Goal: Task Accomplishment & Management: Manage account settings

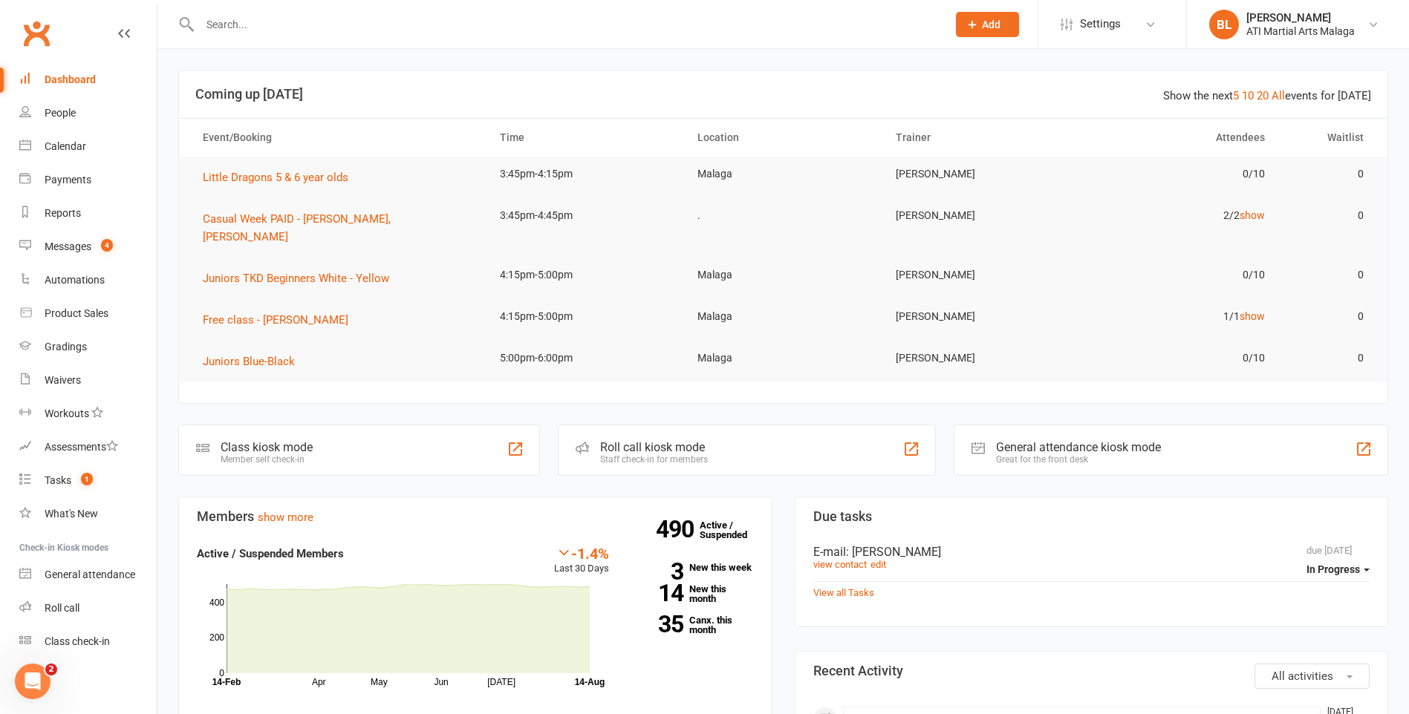
click at [356, 26] on input "text" at bounding box center [565, 24] width 741 height 21
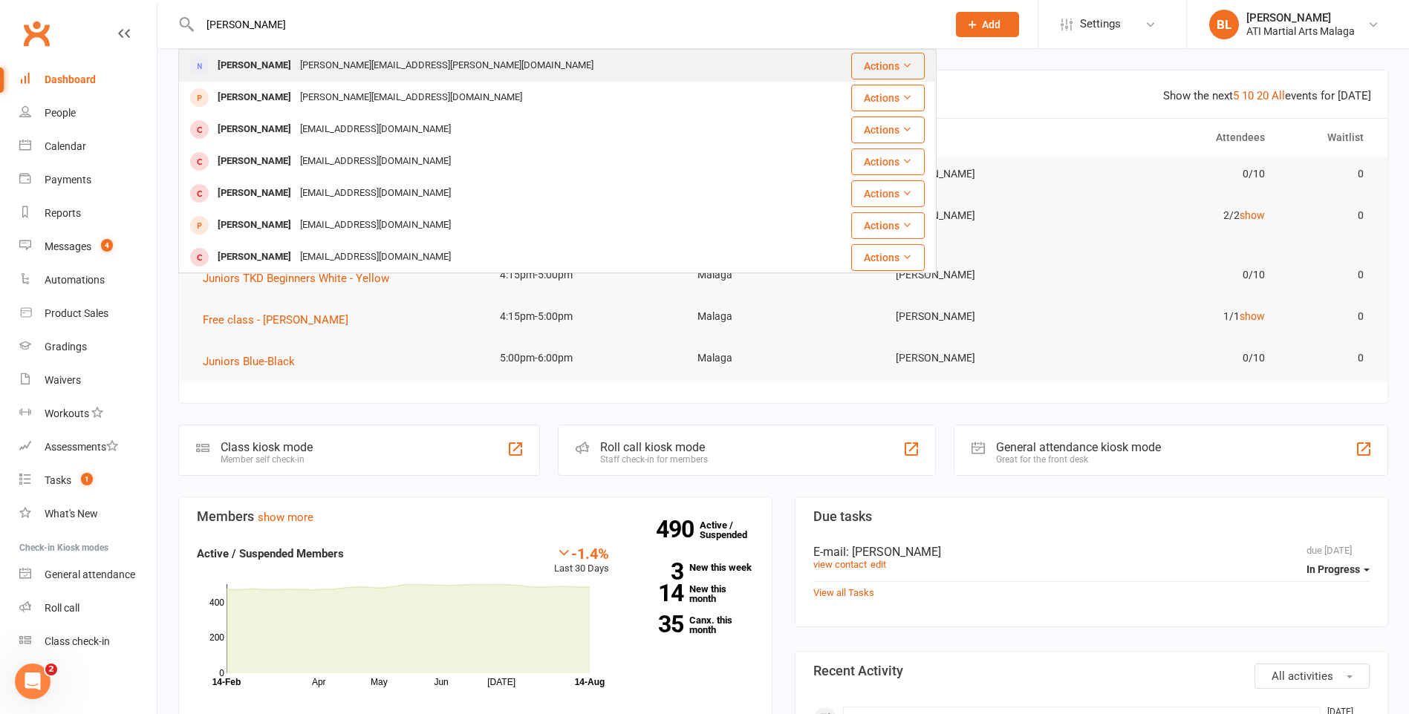
type input "hannah reed"
click at [385, 63] on div "lucy.kobos@gmail.com" at bounding box center [447, 66] width 302 height 22
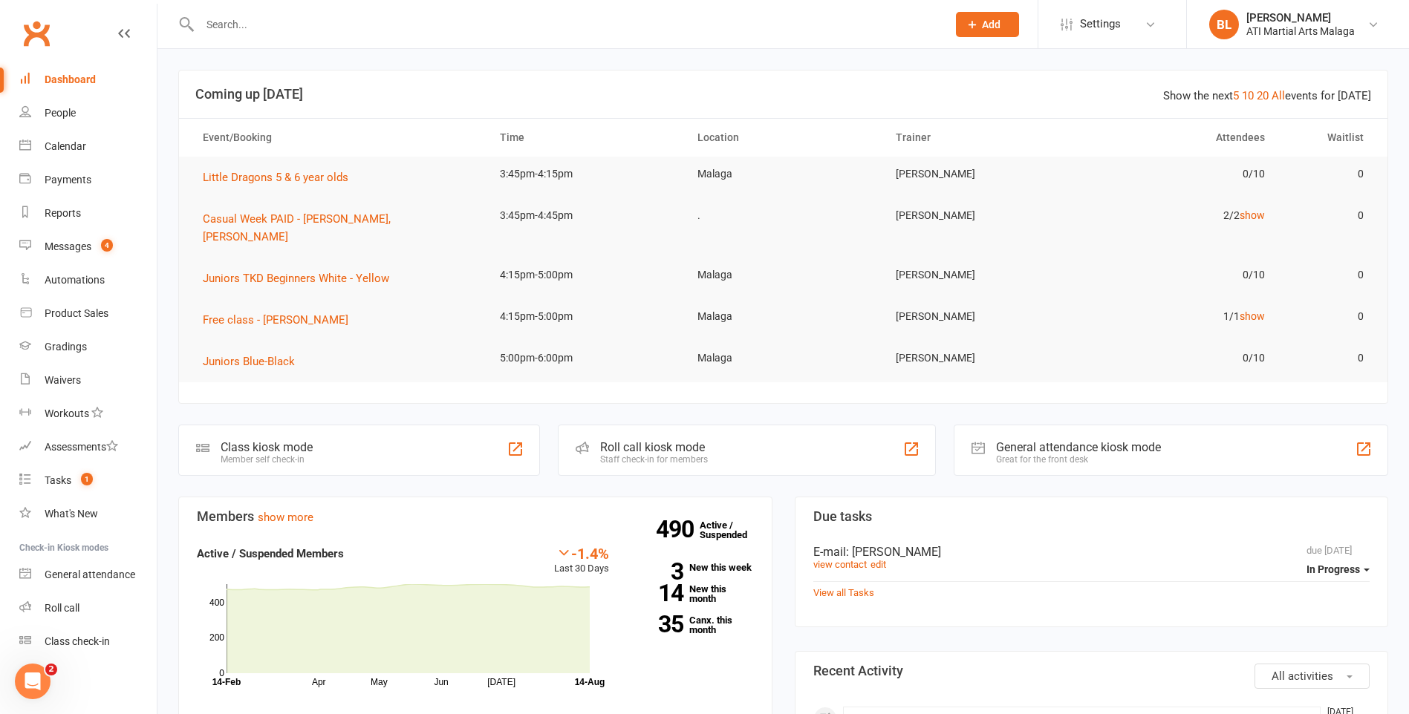
click at [272, 34] on input "text" at bounding box center [565, 24] width 741 height 21
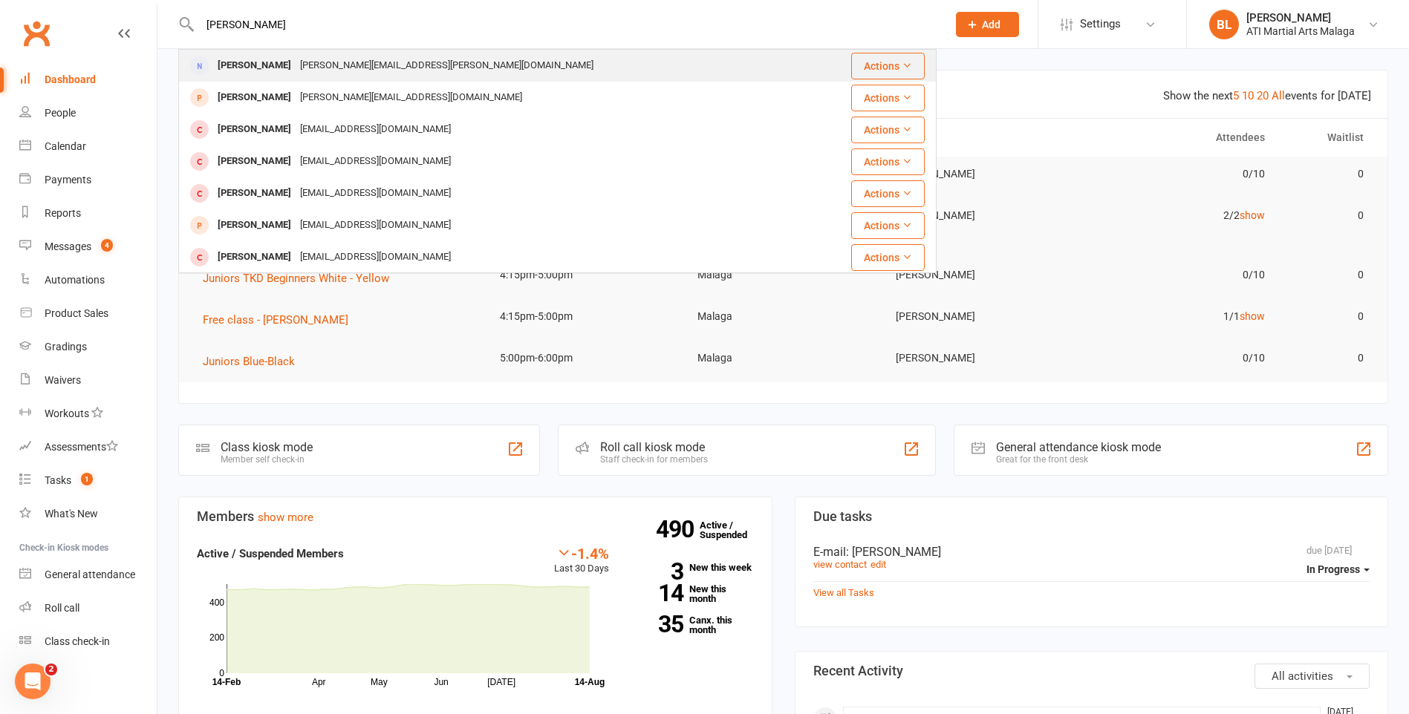
type input "hannah reed"
click at [345, 51] on div "Hannah Reed lucy.kobos@gmail.com" at bounding box center [494, 66] width 629 height 30
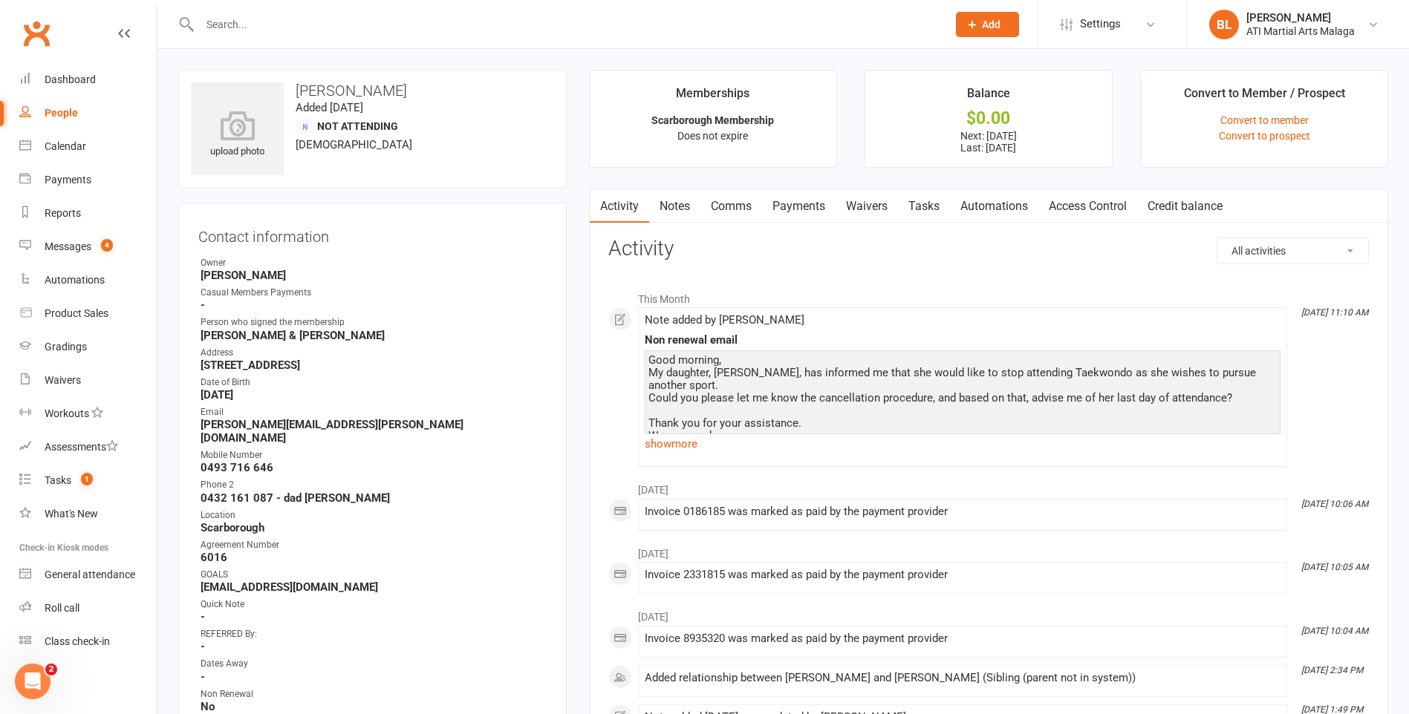
click at [688, 196] on link "Notes" at bounding box center [674, 206] width 51 height 34
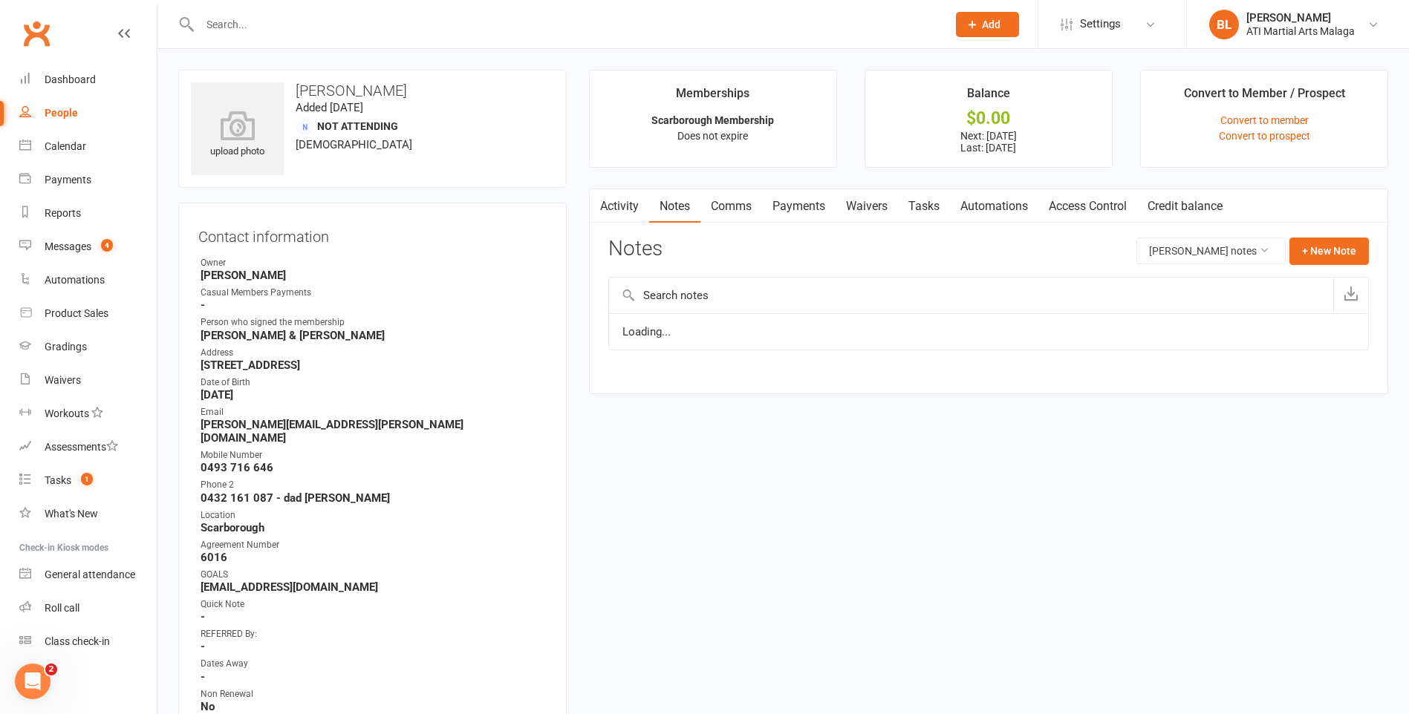
click at [636, 195] on link "Activity" at bounding box center [619, 206] width 59 height 34
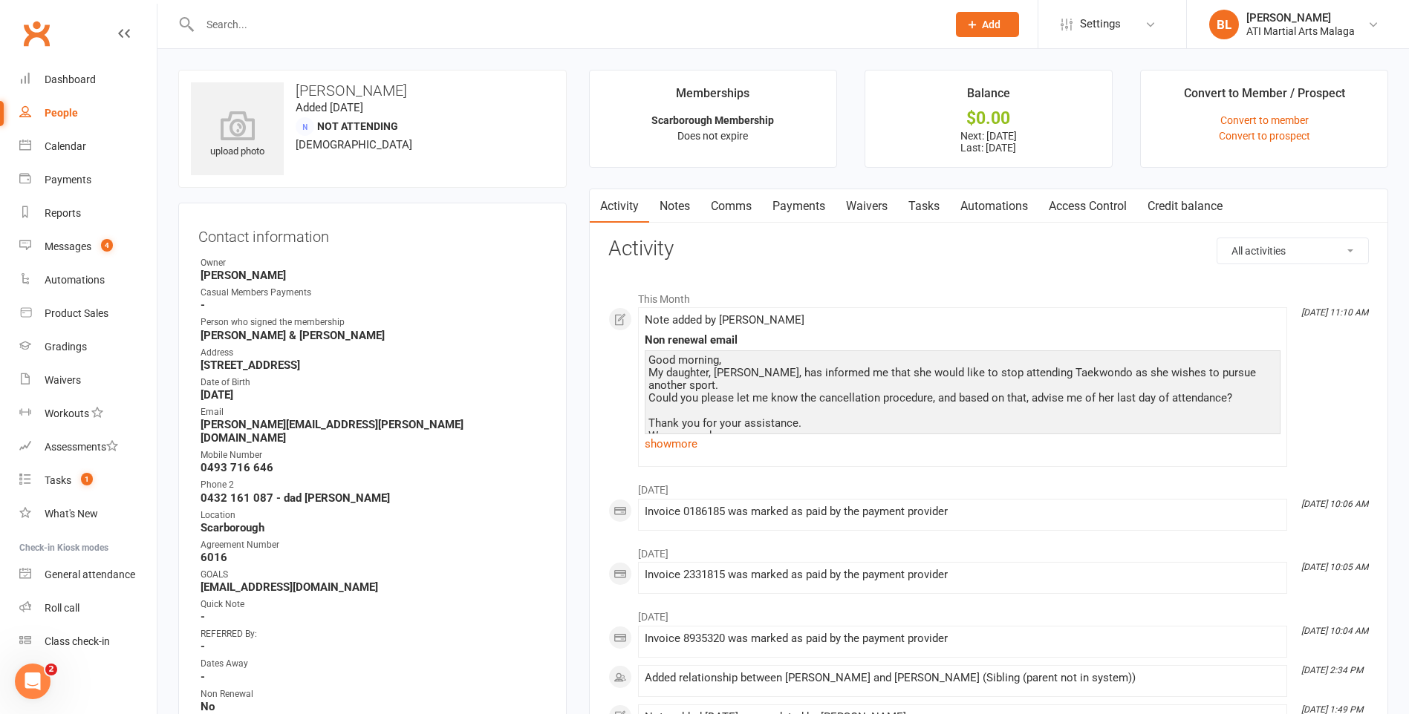
click at [675, 212] on link "Notes" at bounding box center [674, 206] width 51 height 34
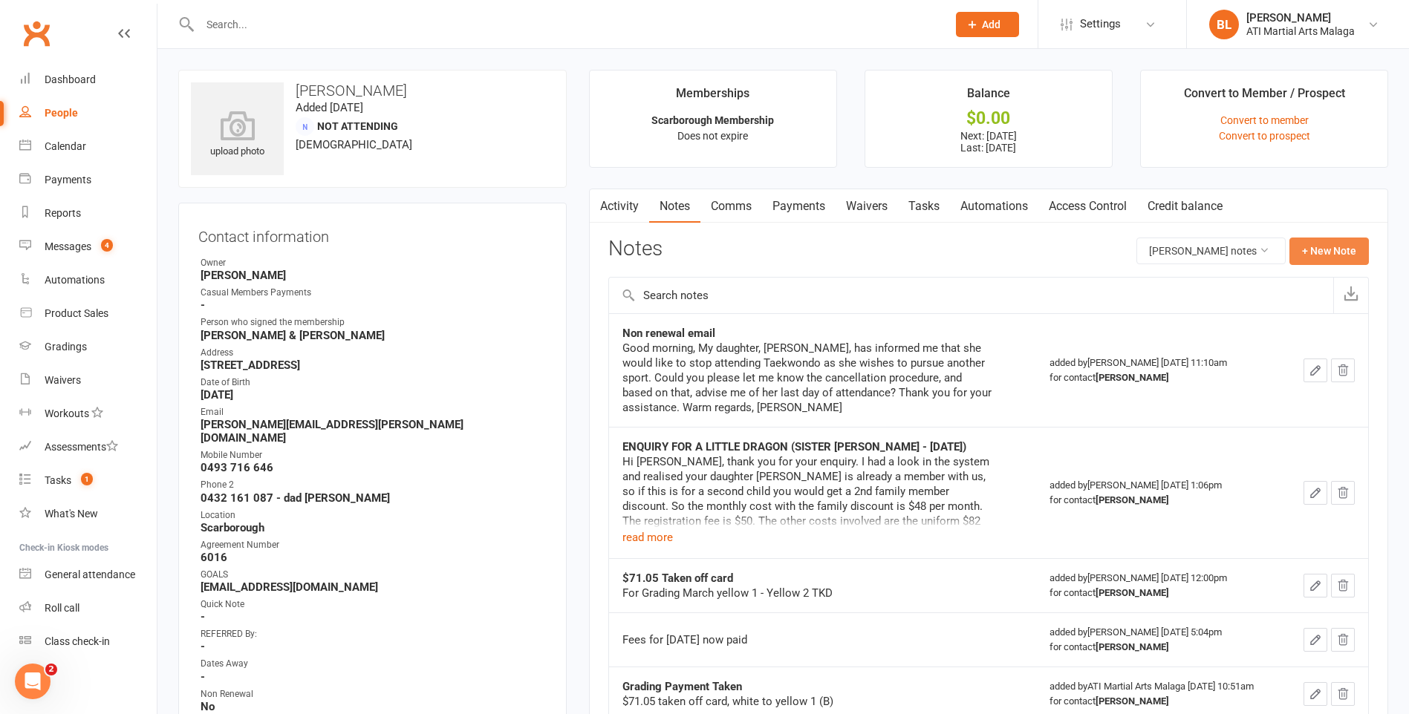
click at [1330, 261] on button "+ New Note" at bounding box center [1328, 251] width 79 height 27
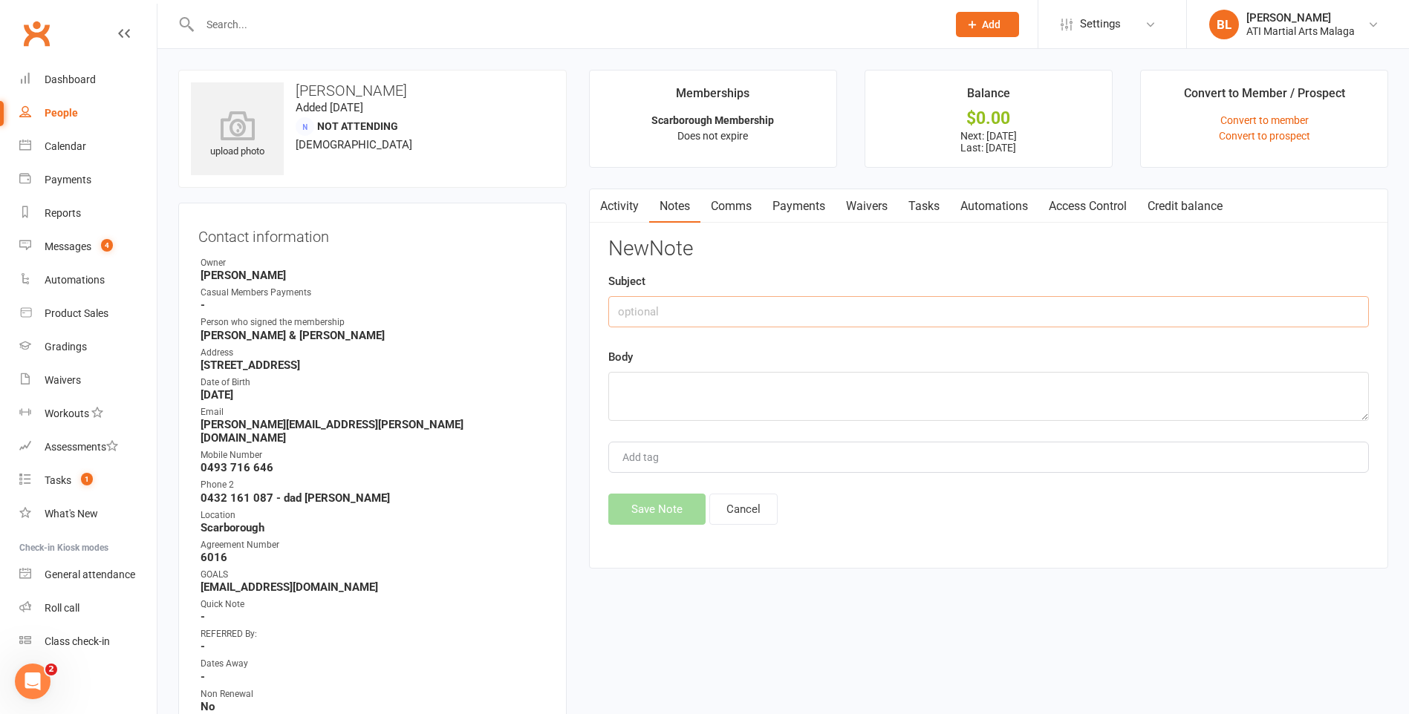
click at [667, 310] on input "text" at bounding box center [988, 311] width 760 height 31
type input "Spoke to mum"
type textarea "H"
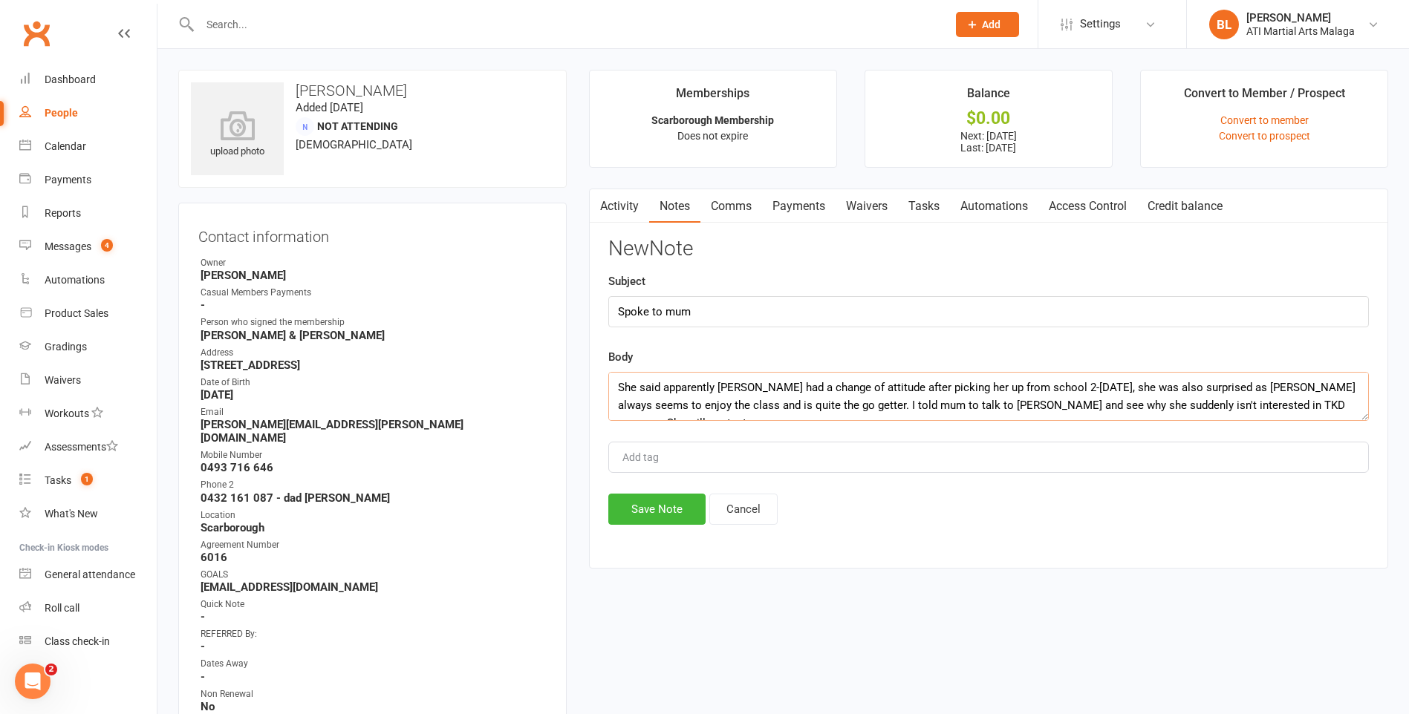
scroll to position [9, 0]
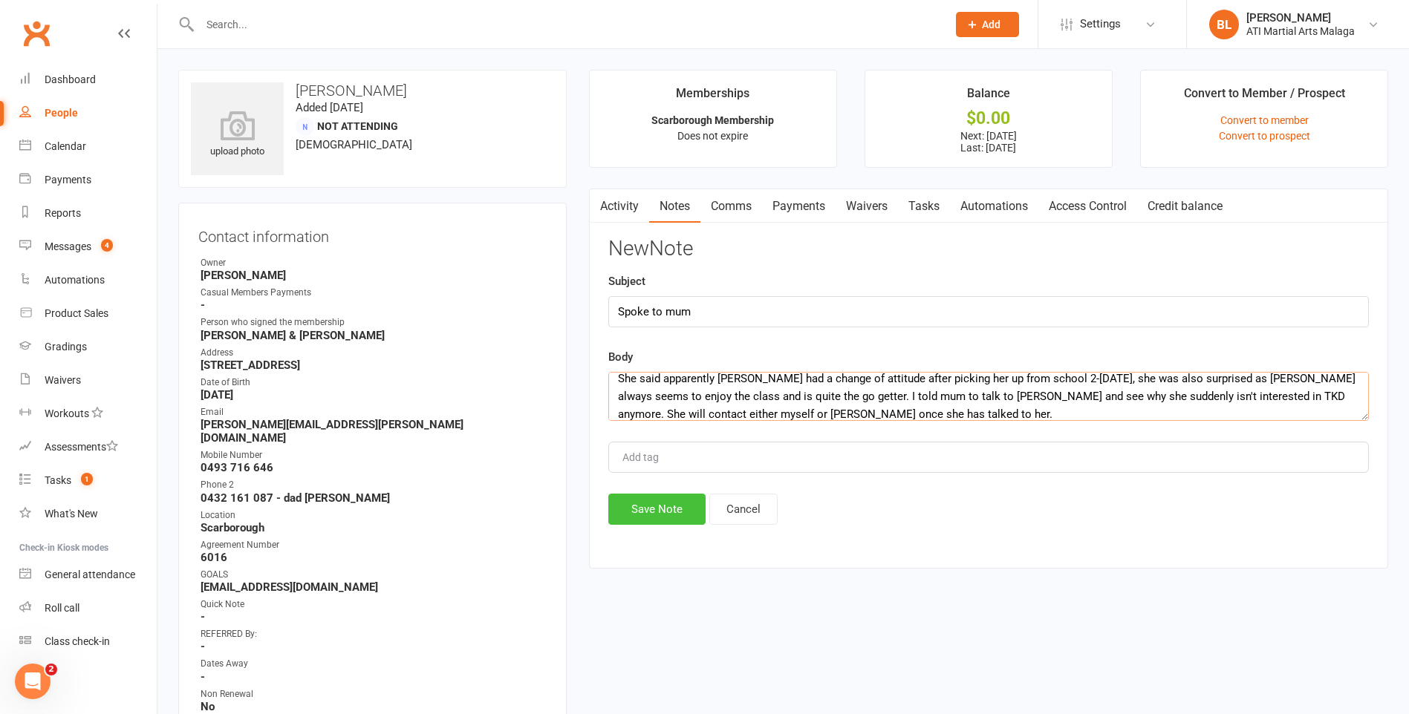
type textarea "She said apparently [PERSON_NAME] had a change of attitude after picking her up…"
click at [664, 501] on button "Save Note" at bounding box center [656, 509] width 97 height 31
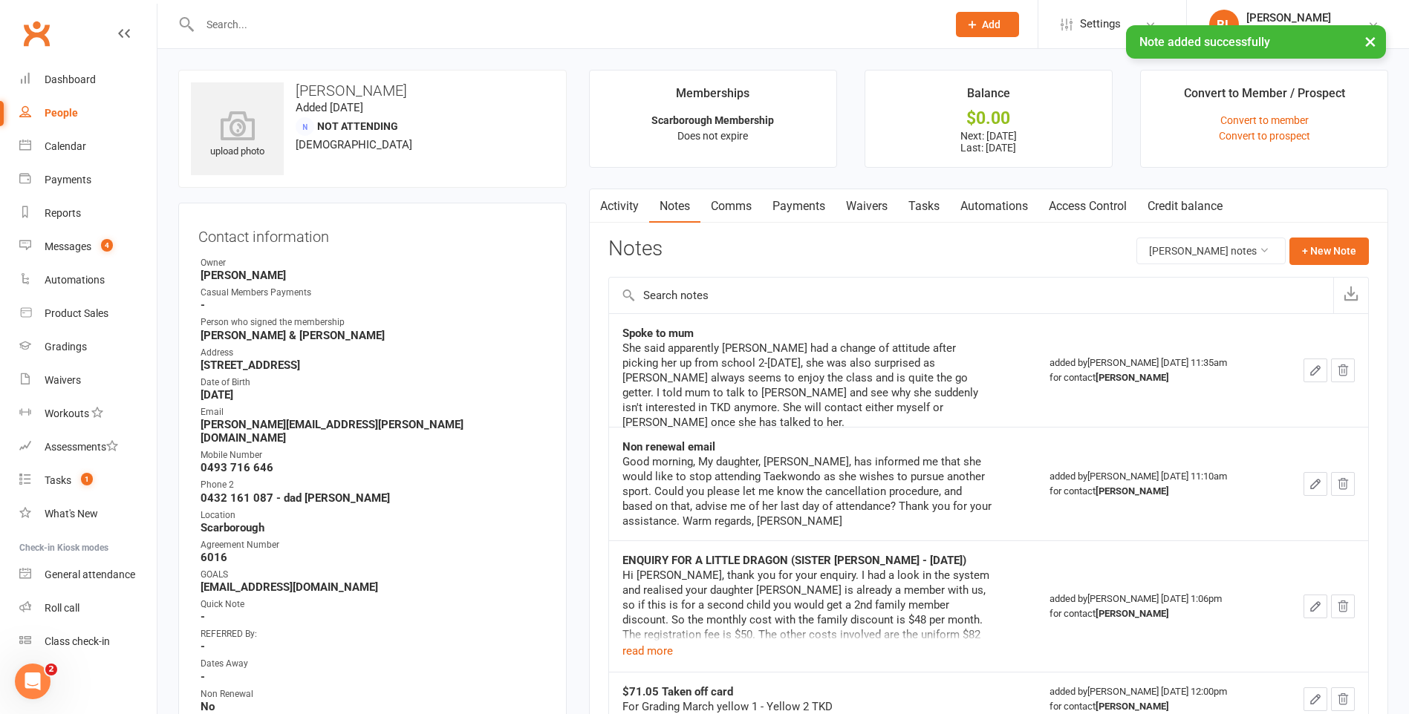
click at [301, 12] on div at bounding box center [557, 24] width 758 height 48
click at [291, 25] on div "× Note added successfully" at bounding box center [695, 25] width 1390 height 0
click at [263, 7] on div at bounding box center [557, 24] width 758 height 48
click at [257, 14] on input "text" at bounding box center [565, 24] width 741 height 21
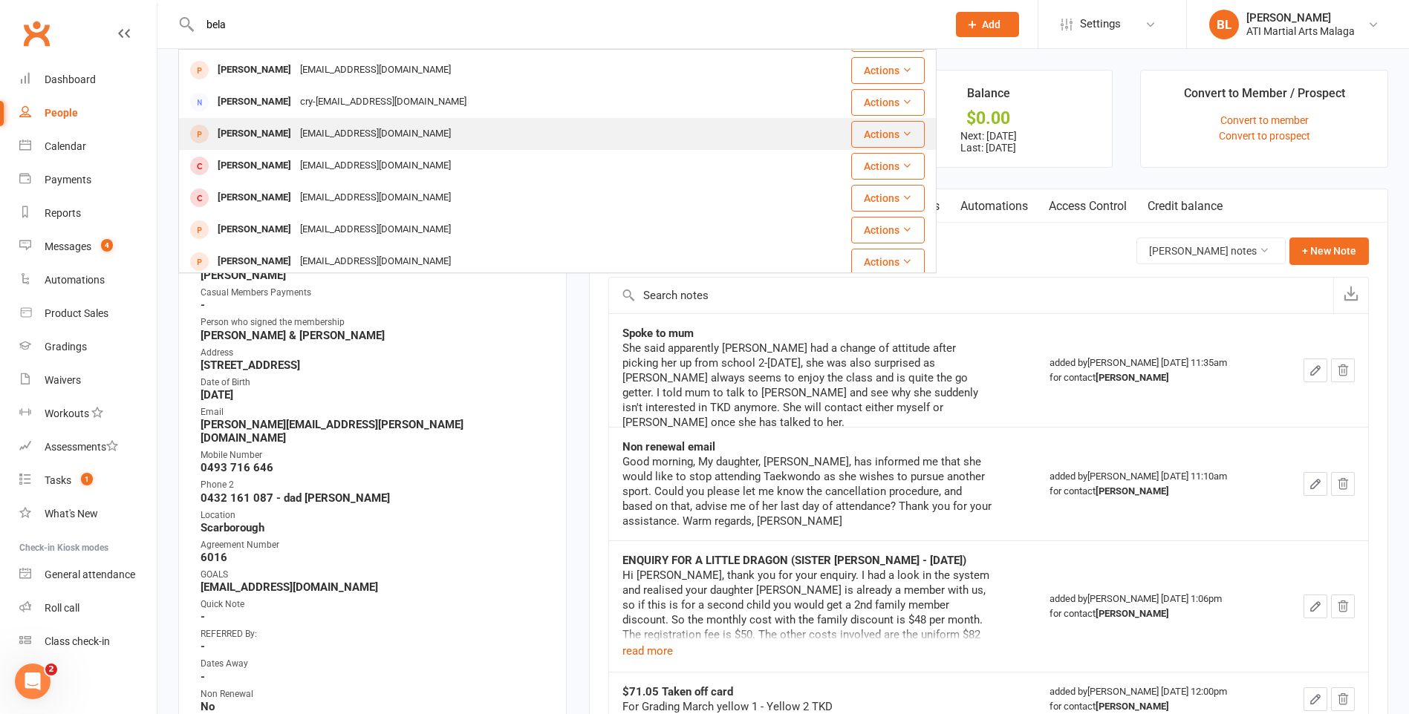
scroll to position [223, 0]
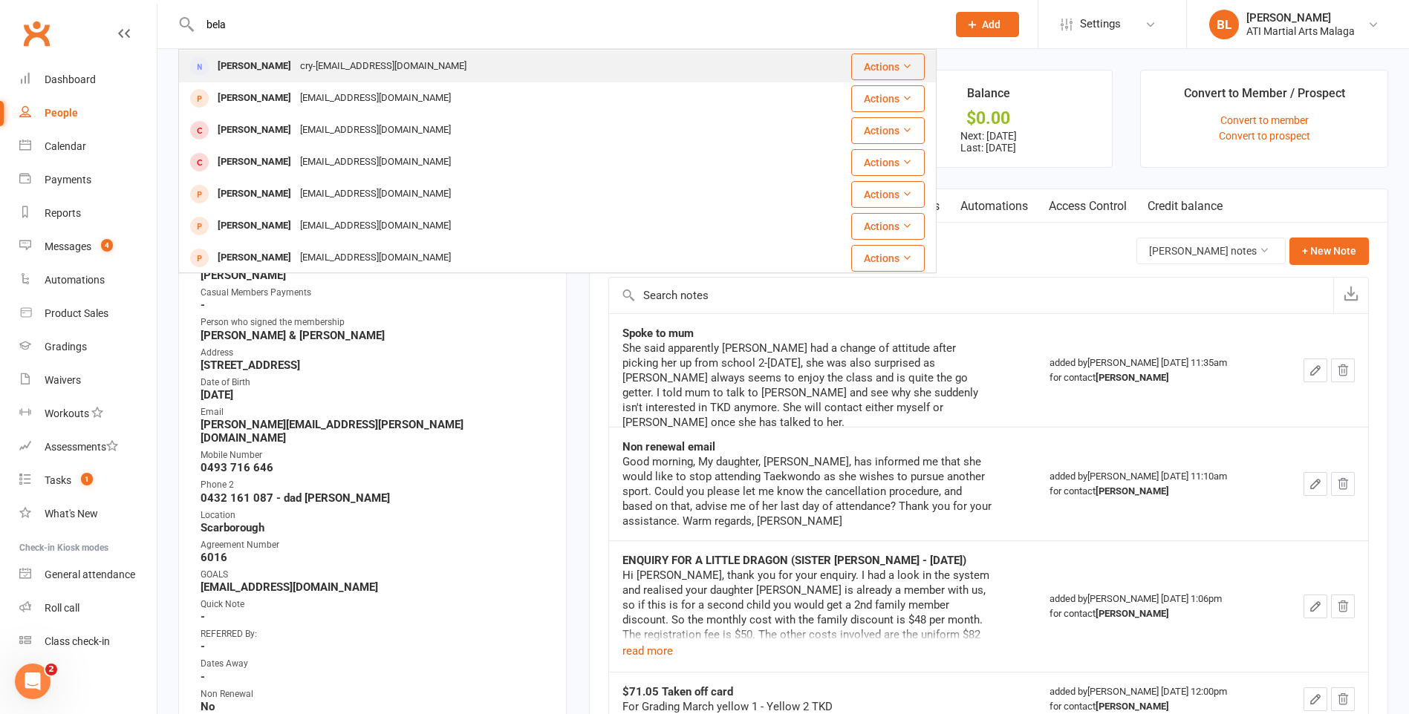
type input "bela"
click at [393, 55] on div "Bella Thompson cry-chwa@yahoo.com" at bounding box center [494, 66] width 629 height 30
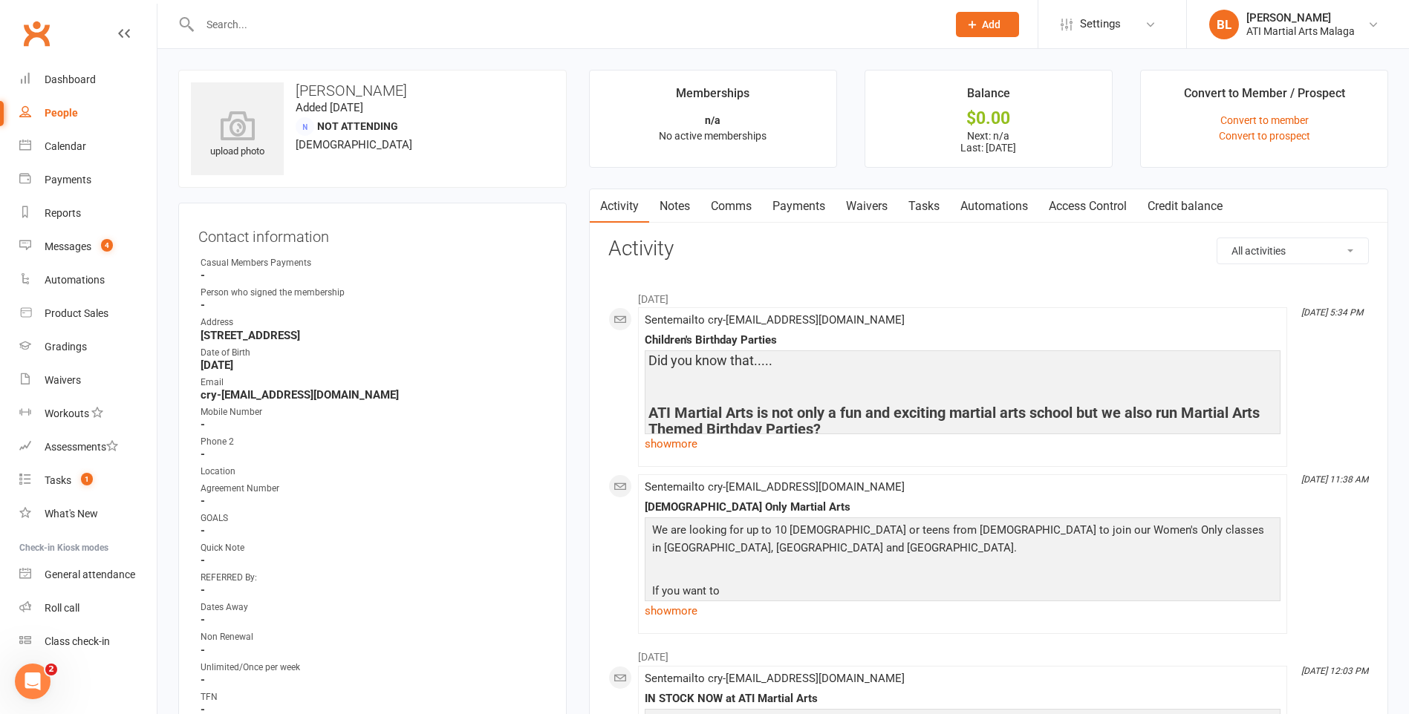
drag, startPoint x: 395, startPoint y: 34, endPoint x: 389, endPoint y: 15, distance: 20.2
click at [390, 19] on input "text" at bounding box center [565, 24] width 741 height 21
click at [385, 31] on input "text" at bounding box center [565, 24] width 741 height 21
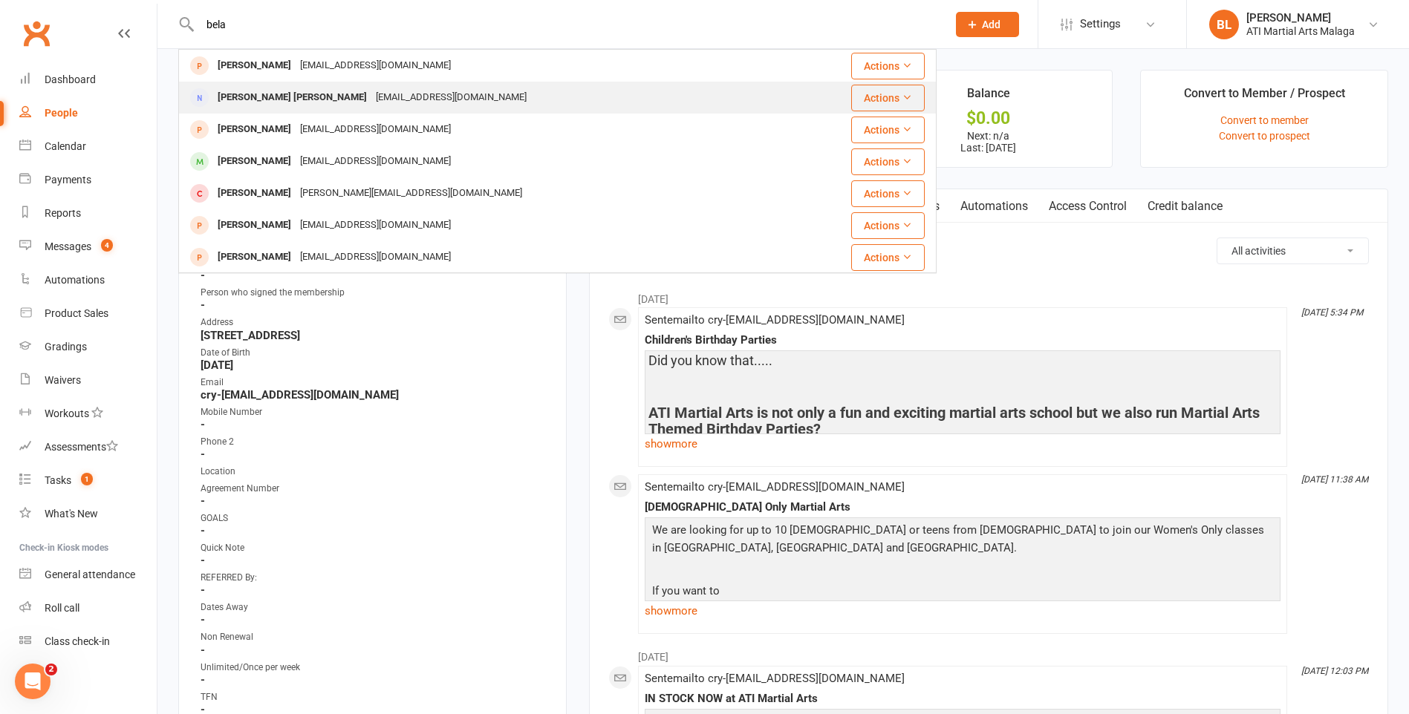
type input "bela"
click at [409, 98] on div "Bela Andreo Braga estabio@live.com" at bounding box center [494, 97] width 629 height 30
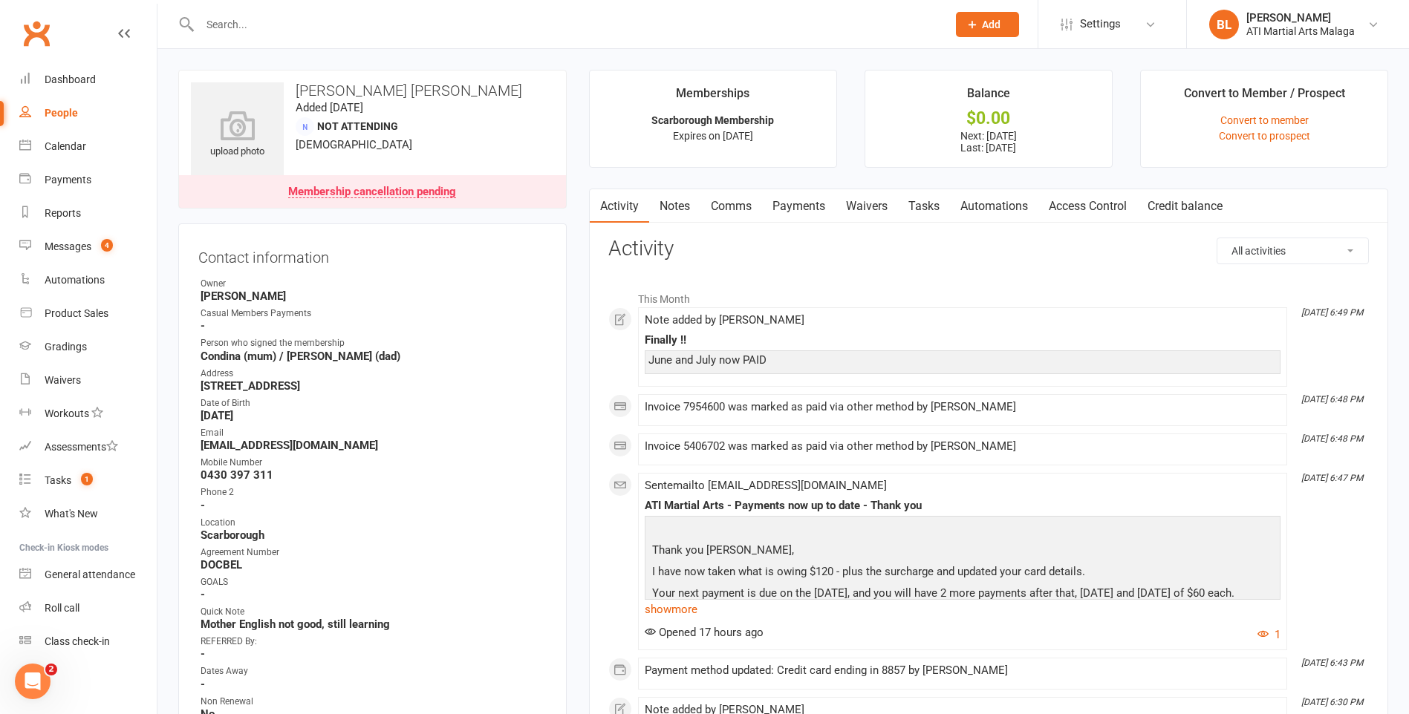
click at [687, 203] on link "Notes" at bounding box center [674, 206] width 51 height 34
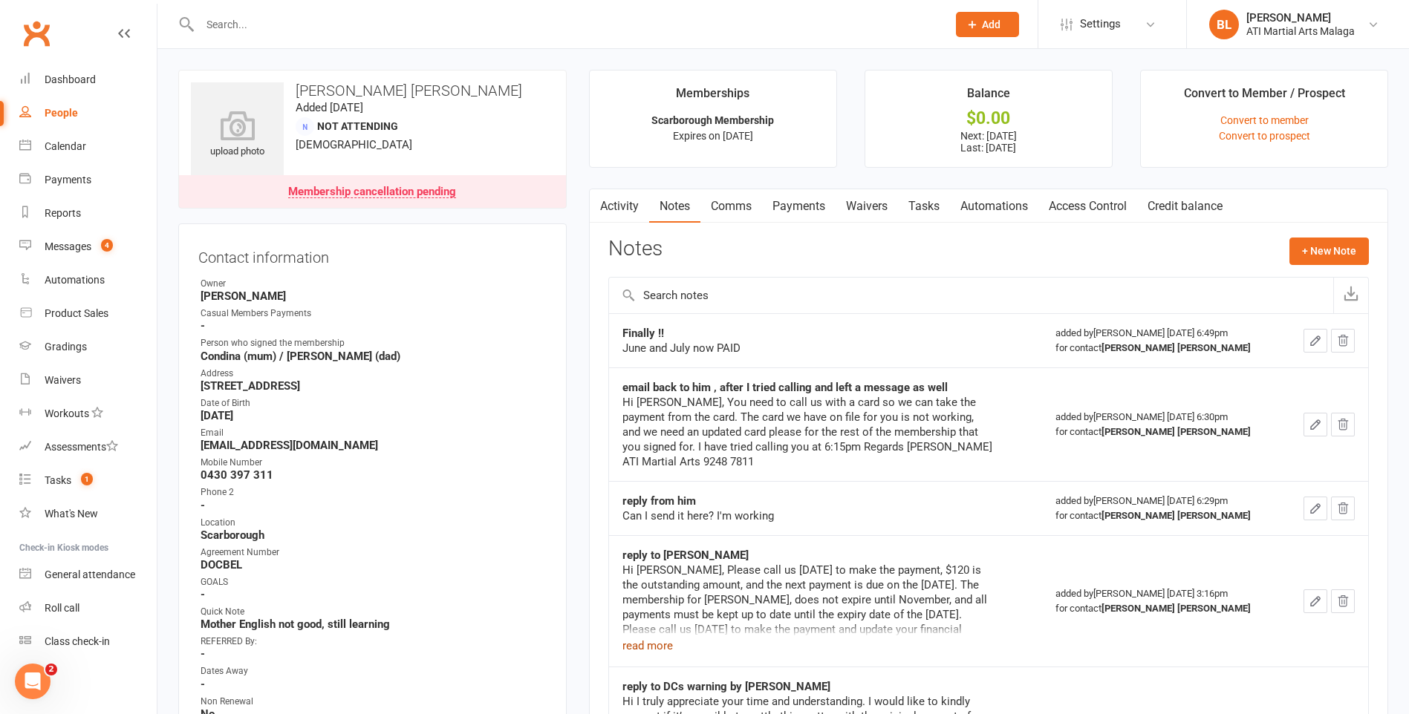
click at [657, 648] on button "read more" at bounding box center [647, 646] width 51 height 18
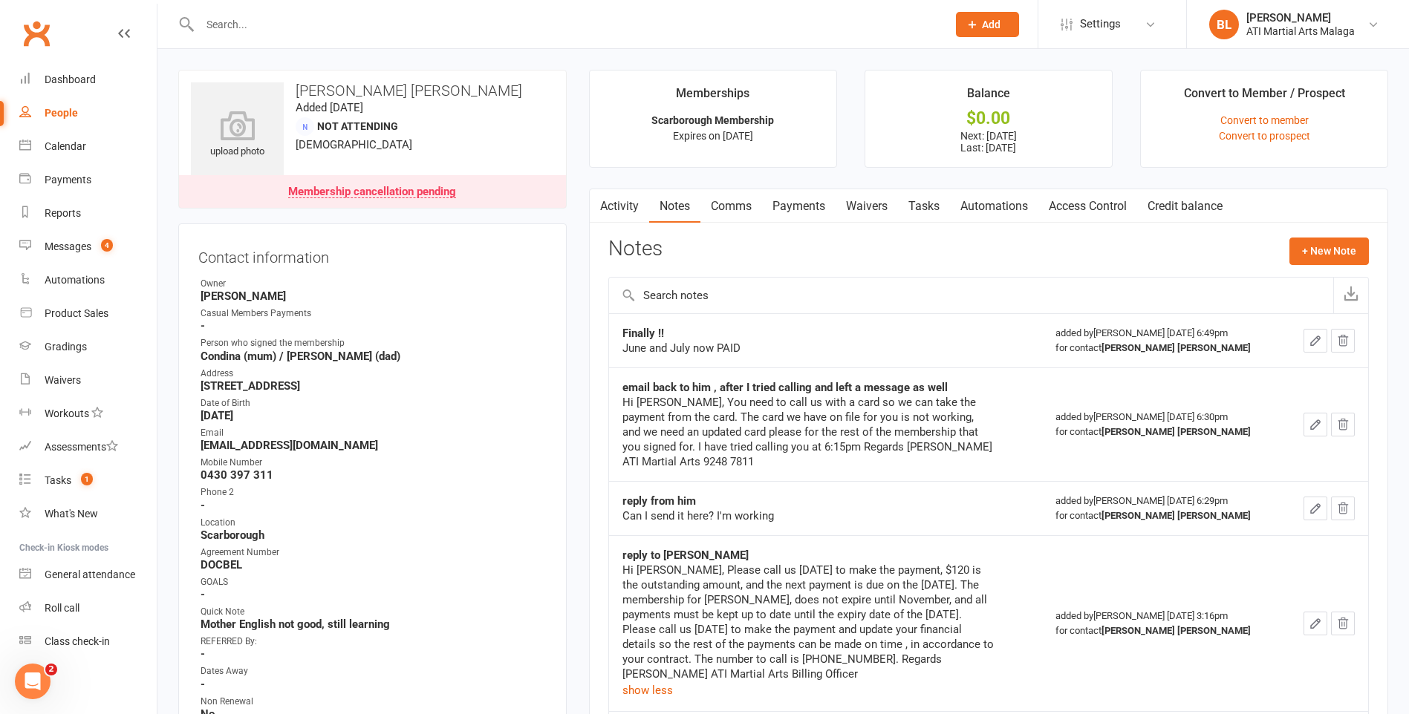
click at [42, 33] on link "Clubworx" at bounding box center [36, 33] width 37 height 37
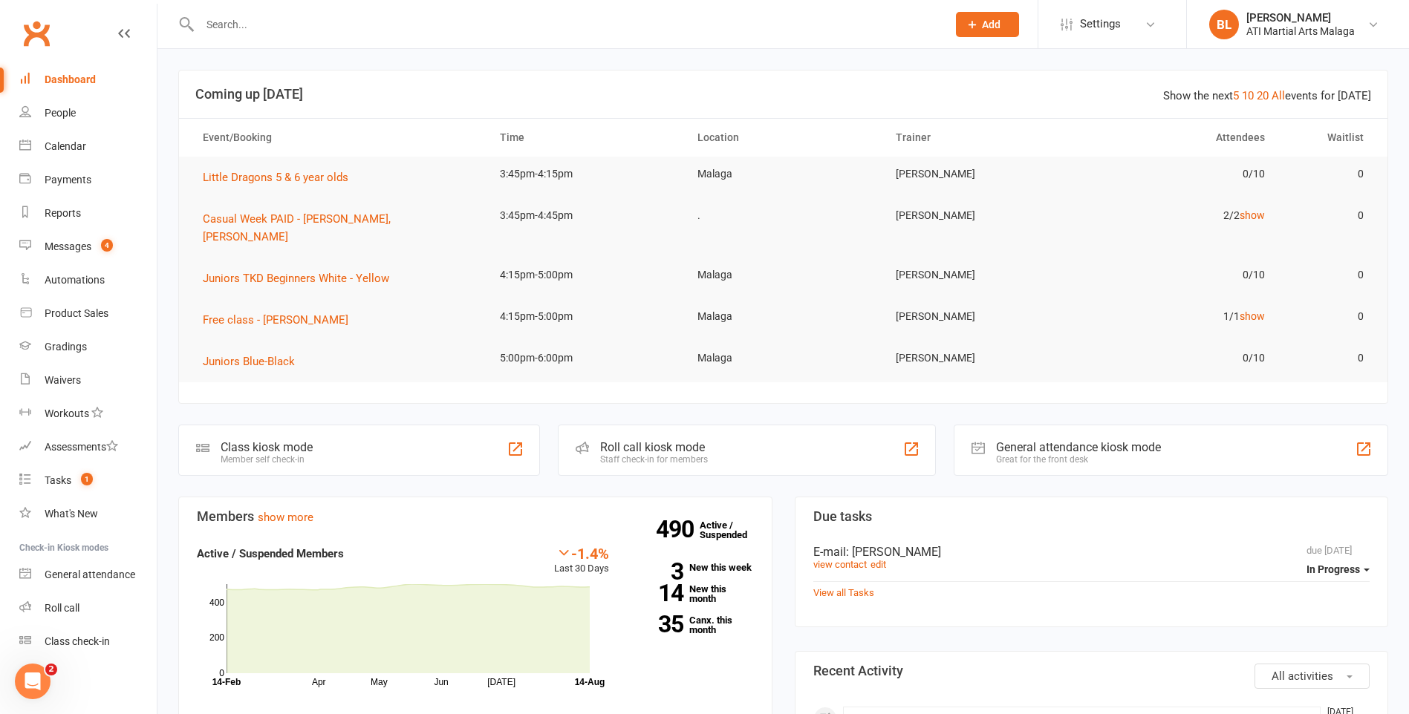
click at [263, 14] on input "text" at bounding box center [565, 24] width 741 height 21
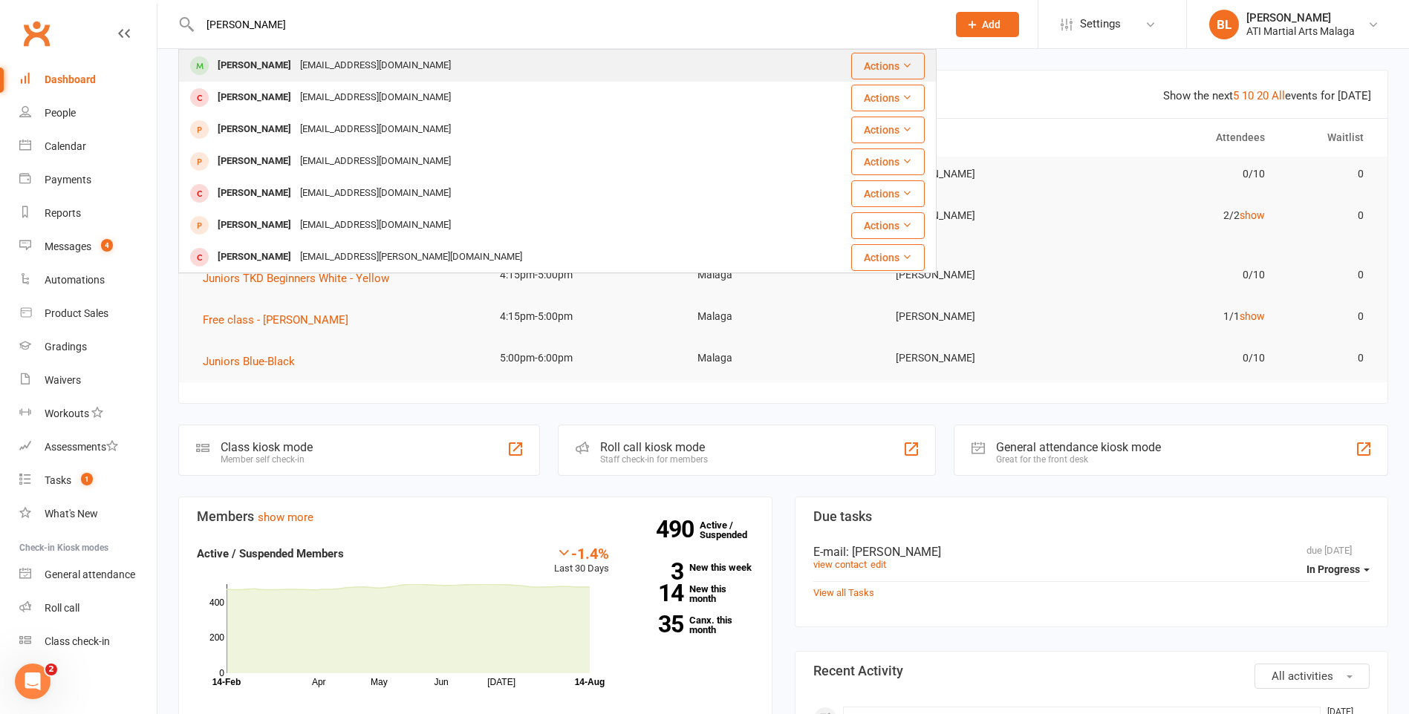
type input "[PERSON_NAME]"
click at [250, 68] on div "[PERSON_NAME]" at bounding box center [254, 66] width 82 height 22
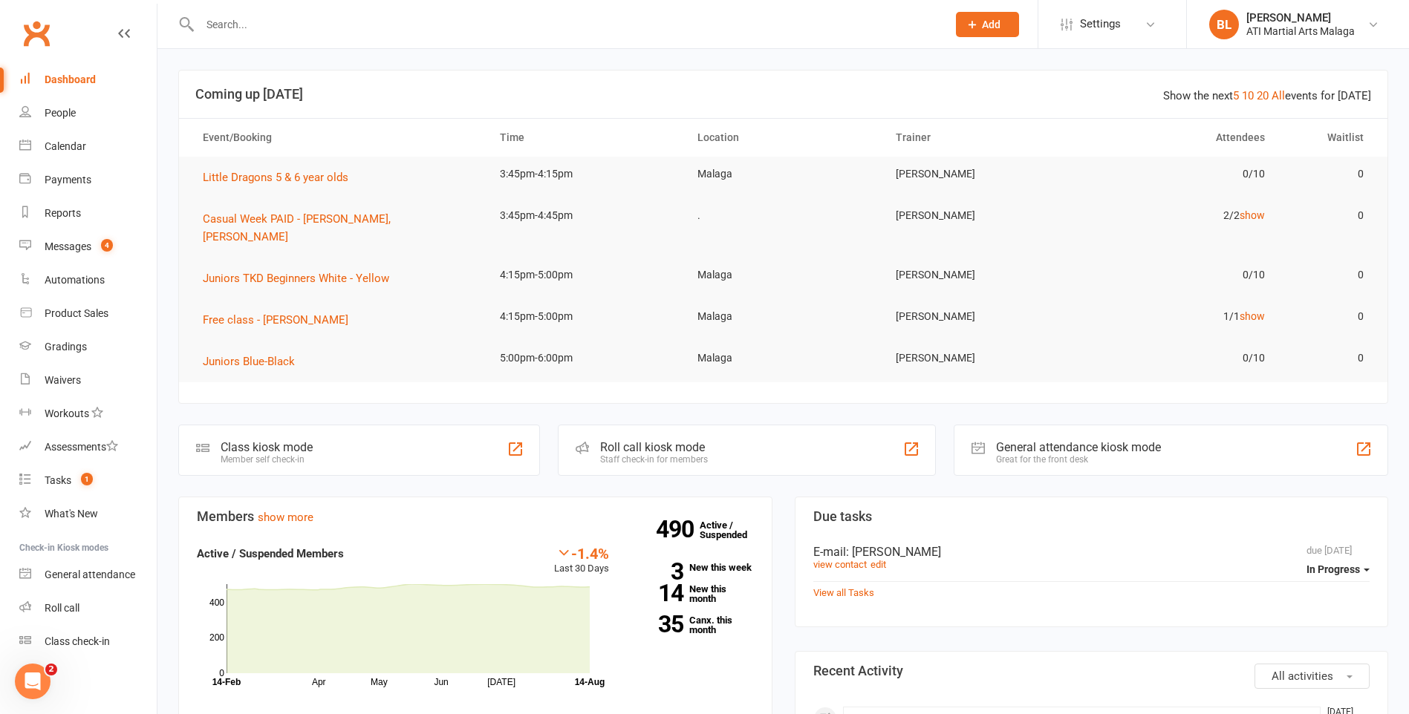
click at [236, 27] on input "text" at bounding box center [565, 24] width 741 height 21
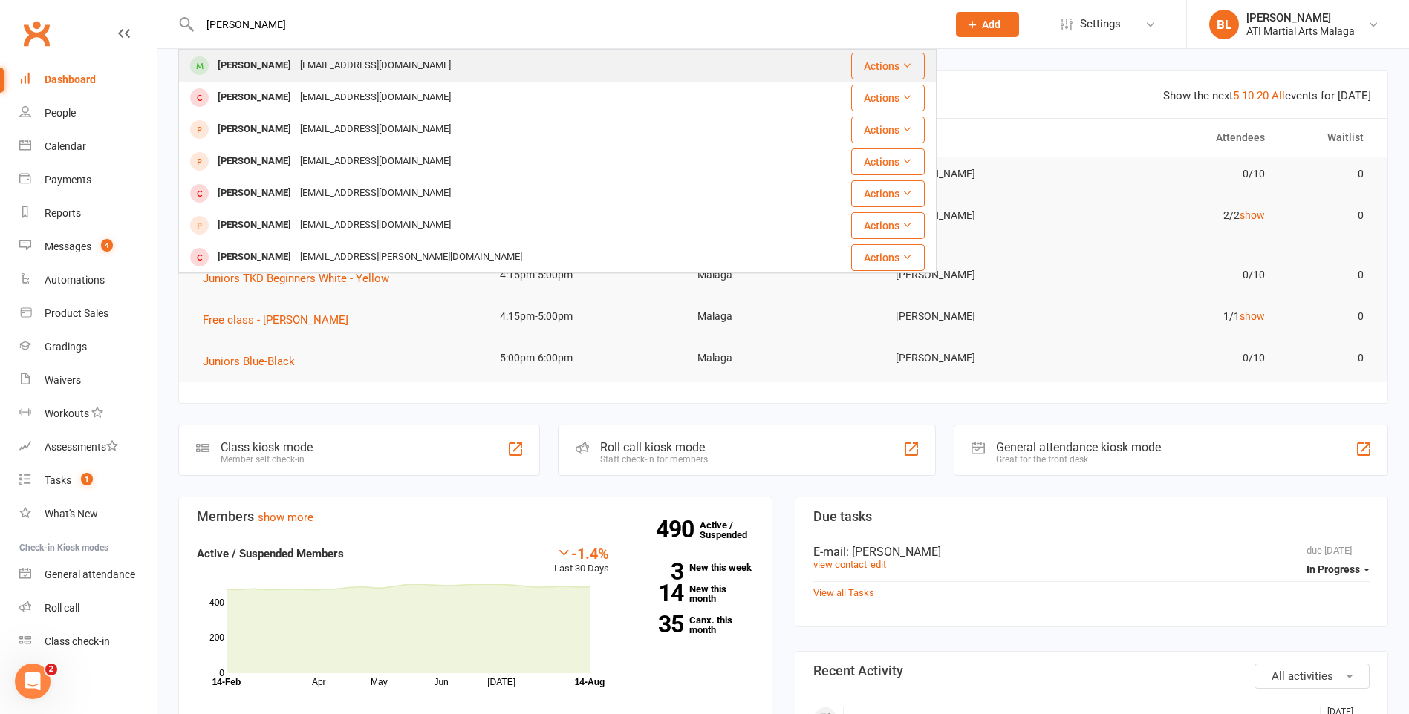
type input "[PERSON_NAME]"
click at [262, 62] on div "[PERSON_NAME]" at bounding box center [254, 66] width 82 height 22
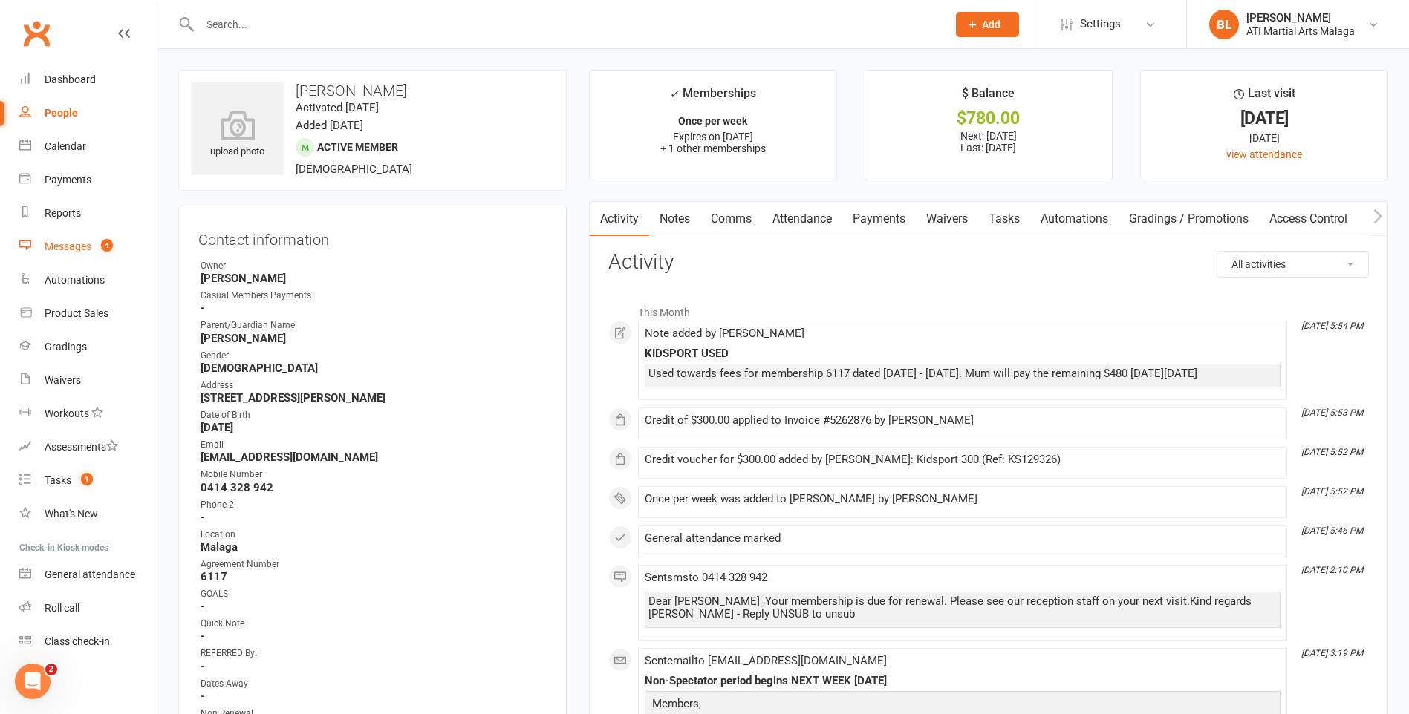
click at [63, 241] on div "Messages" at bounding box center [68, 247] width 47 height 12
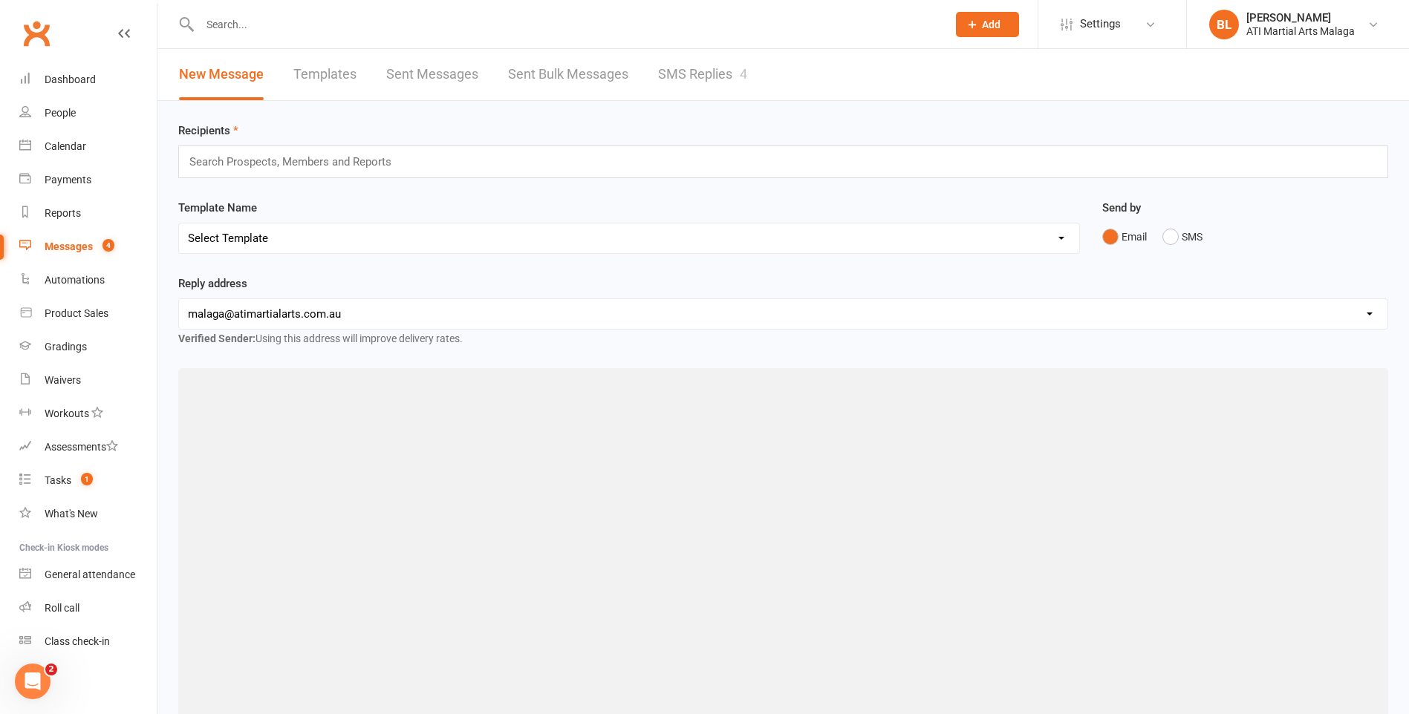
click at [679, 65] on link "SMS Replies 4" at bounding box center [702, 74] width 89 height 51
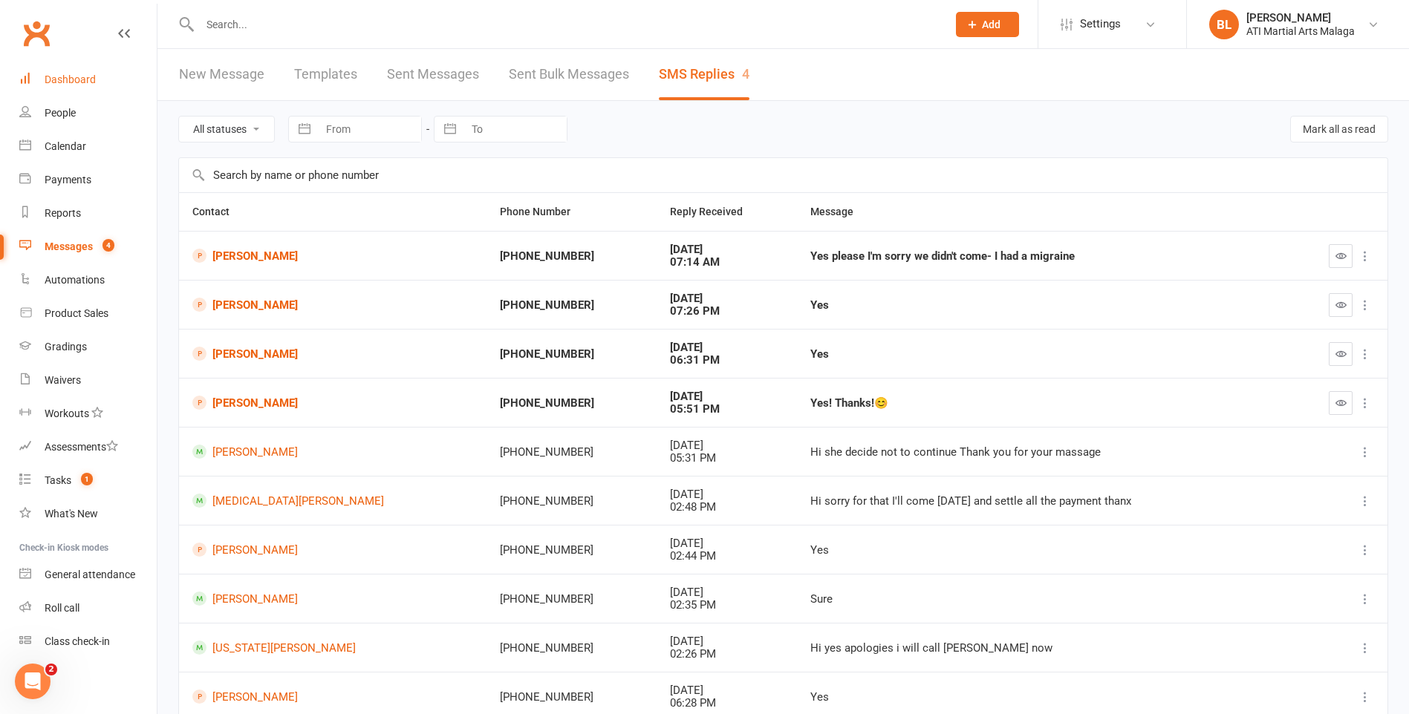
click at [58, 78] on div "Dashboard" at bounding box center [70, 80] width 51 height 12
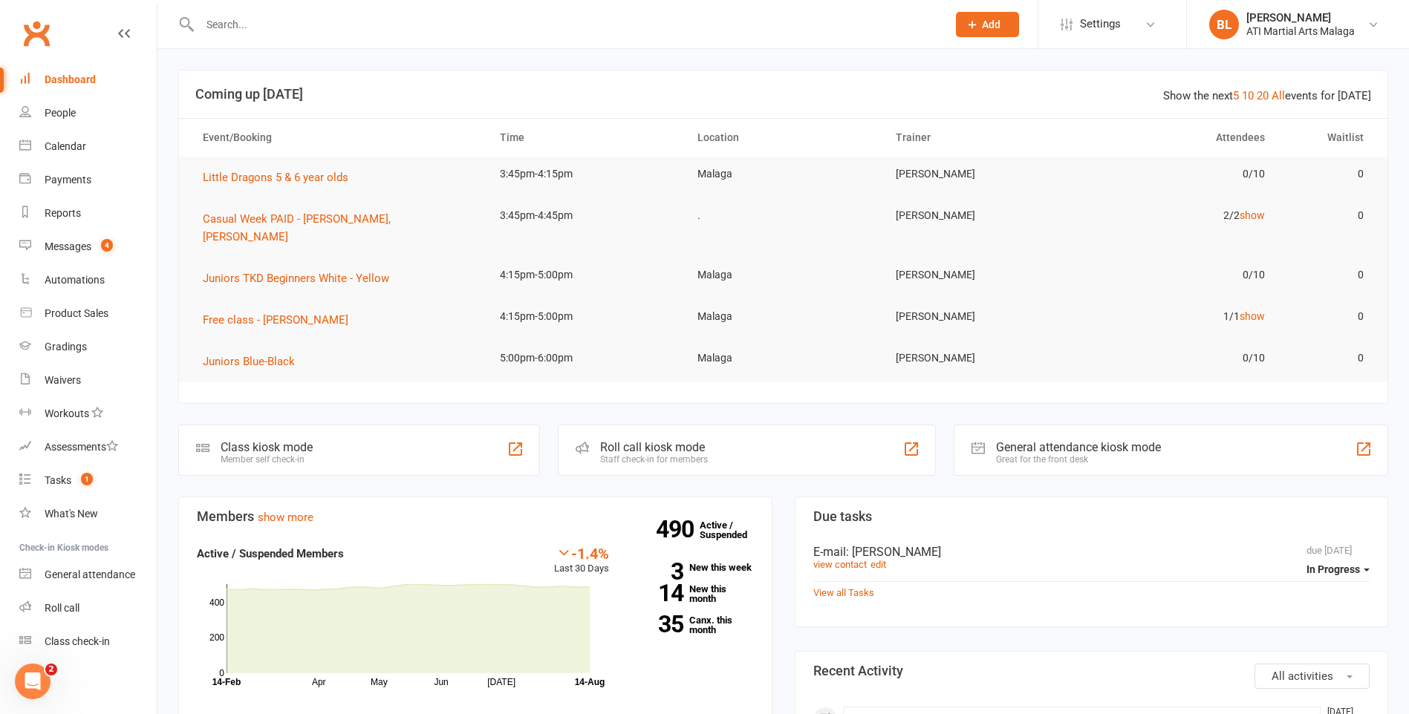
click at [284, 16] on input "text" at bounding box center [565, 24] width 741 height 21
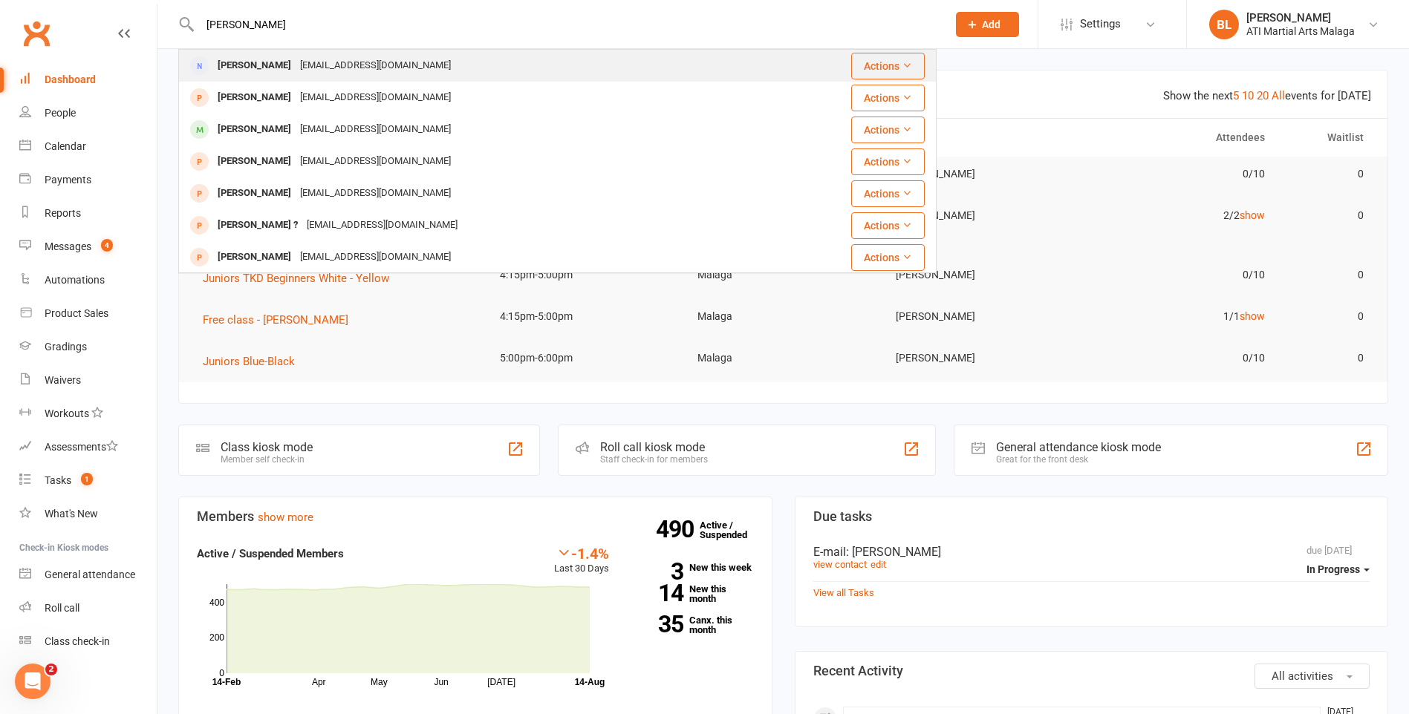
type input "[PERSON_NAME]"
click at [259, 66] on div "[PERSON_NAME]" at bounding box center [254, 66] width 82 height 22
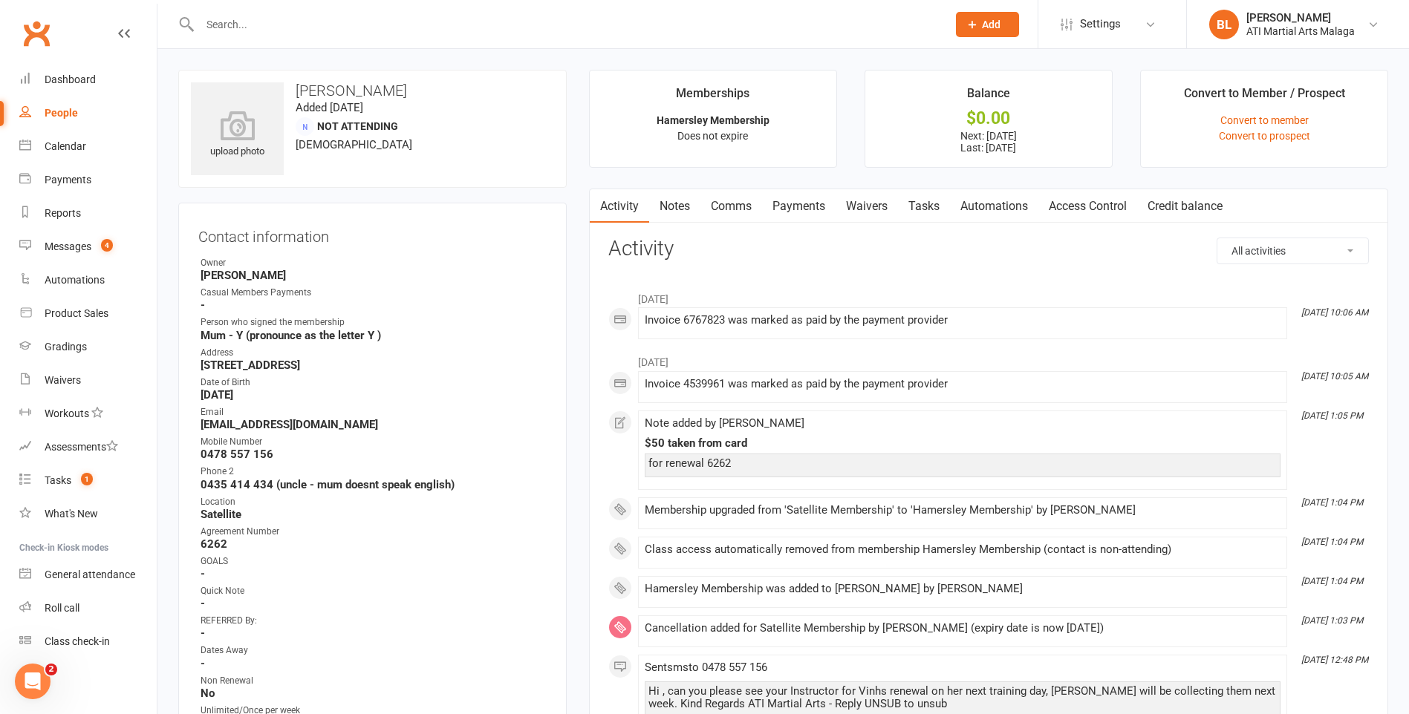
drag, startPoint x: 668, startPoint y: 218, endPoint x: 668, endPoint y: 230, distance: 12.6
click at [671, 212] on link "Notes" at bounding box center [674, 206] width 51 height 34
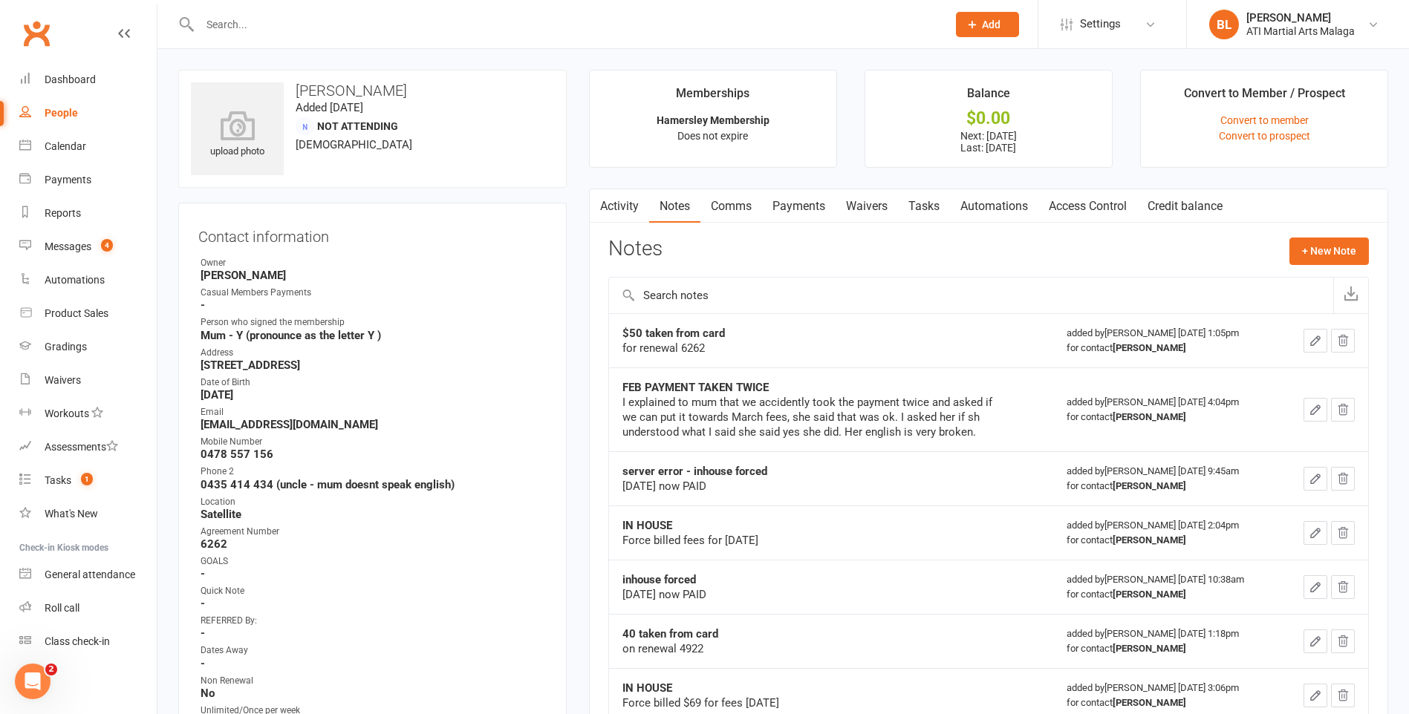
click at [745, 209] on link "Comms" at bounding box center [731, 206] width 62 height 34
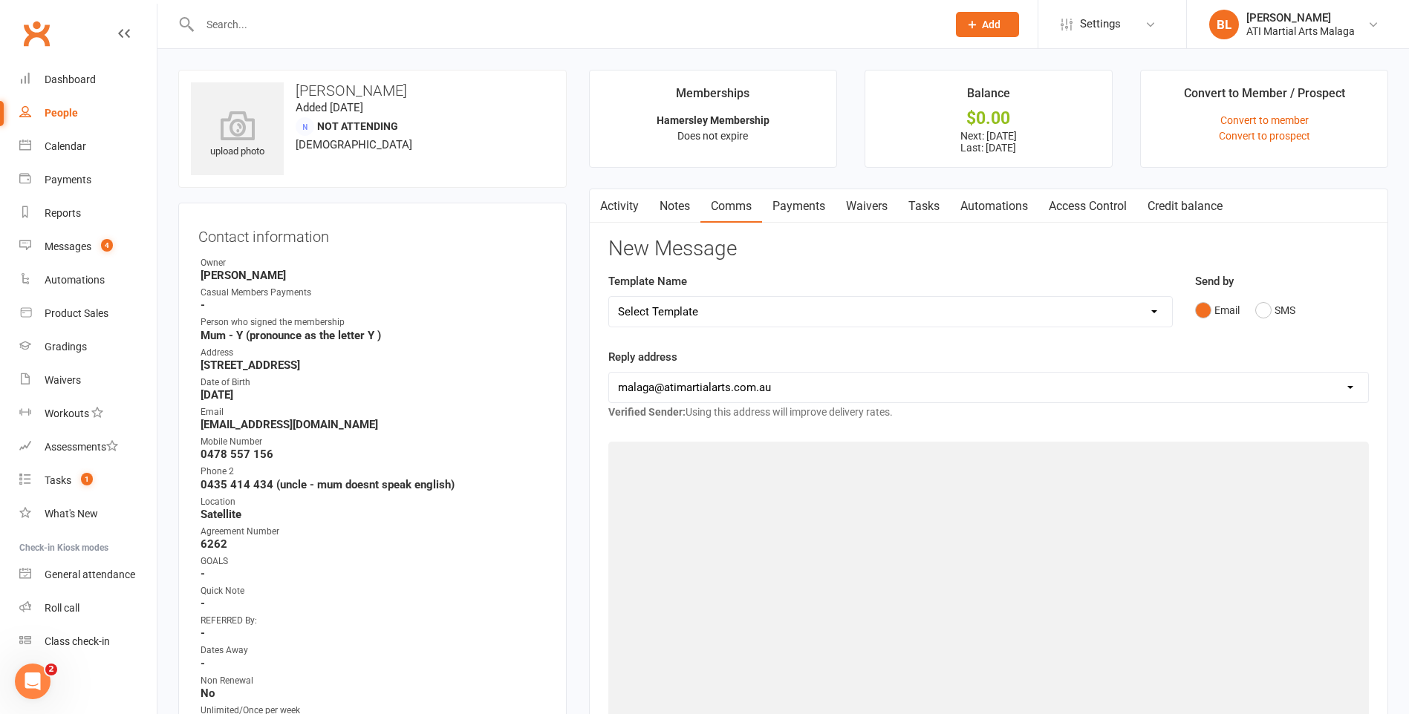
click at [677, 198] on link "Notes" at bounding box center [674, 206] width 51 height 34
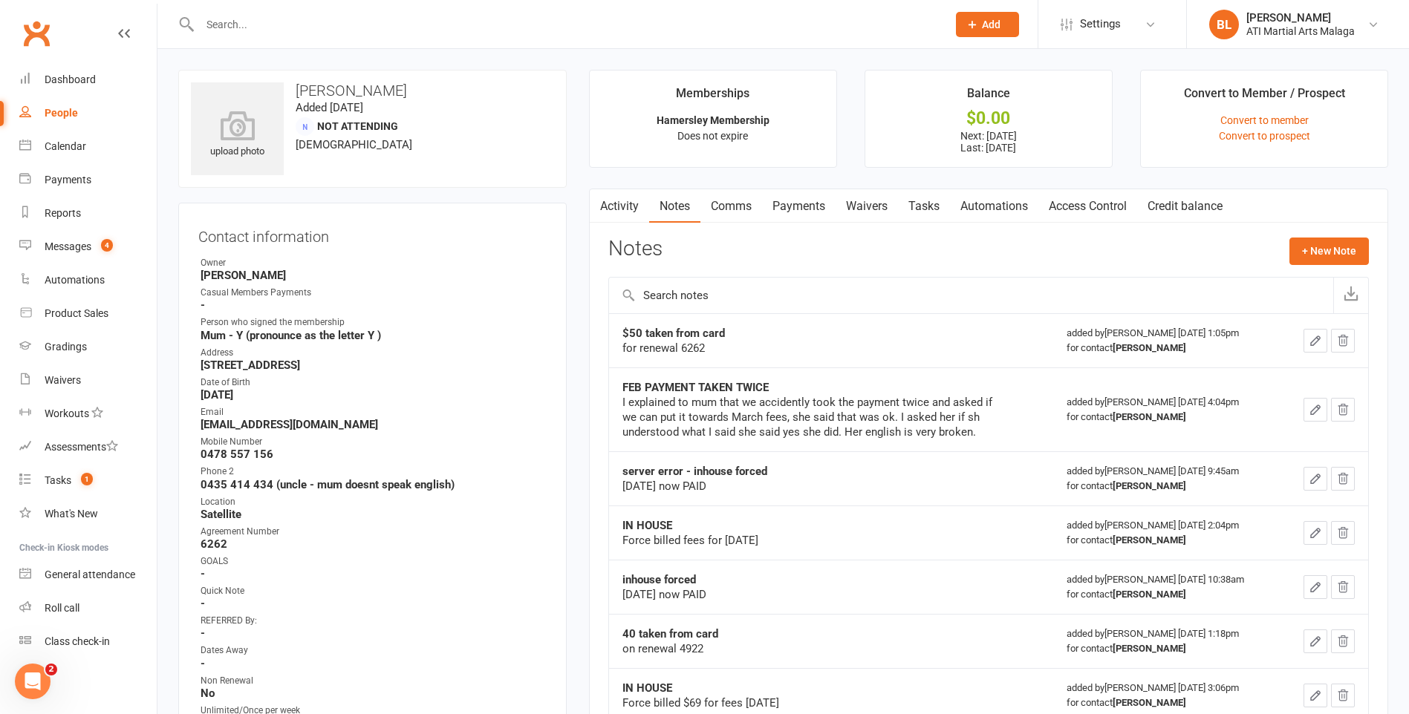
click at [45, 40] on link "Clubworx" at bounding box center [36, 33] width 37 height 37
